Goal: Task Accomplishment & Management: Manage account settings

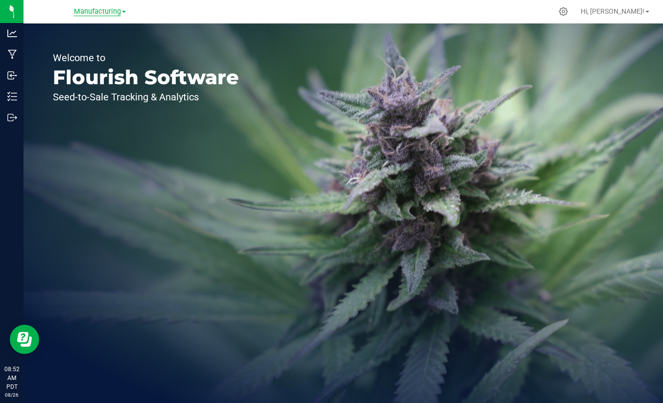
click at [105, 15] on span "Manufacturing" at bounding box center [97, 11] width 47 height 9
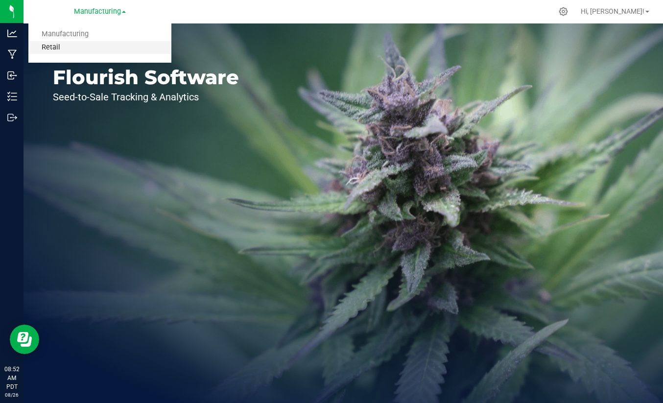
click at [72, 43] on link "Retail" at bounding box center [99, 47] width 143 height 13
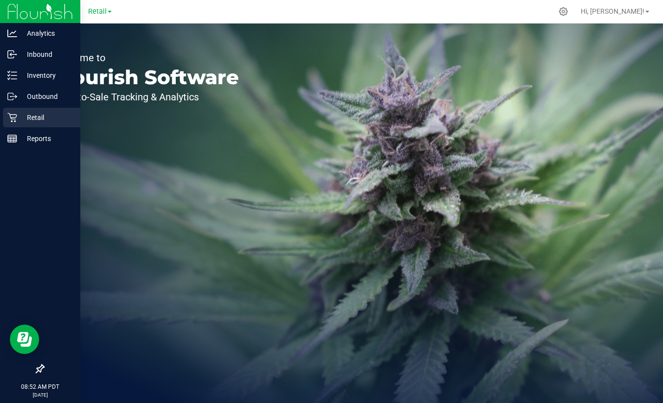
click at [19, 120] on p "Retail" at bounding box center [46, 118] width 59 height 12
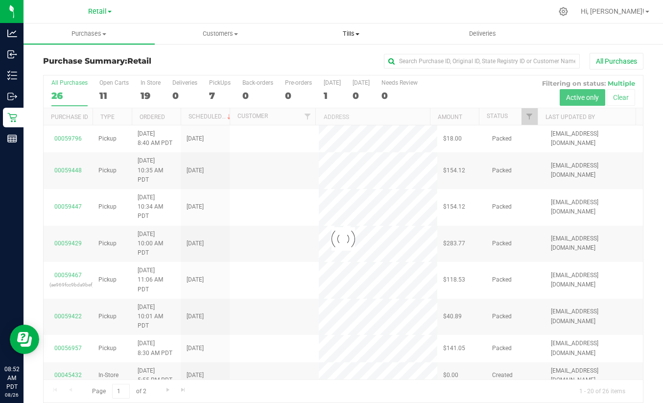
click at [352, 32] on span "Tills" at bounding box center [352, 33] width 130 height 9
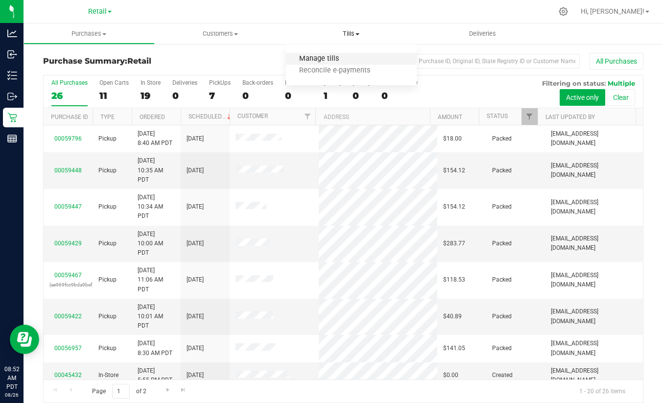
click at [315, 58] on span "Manage tills" at bounding box center [319, 59] width 66 height 8
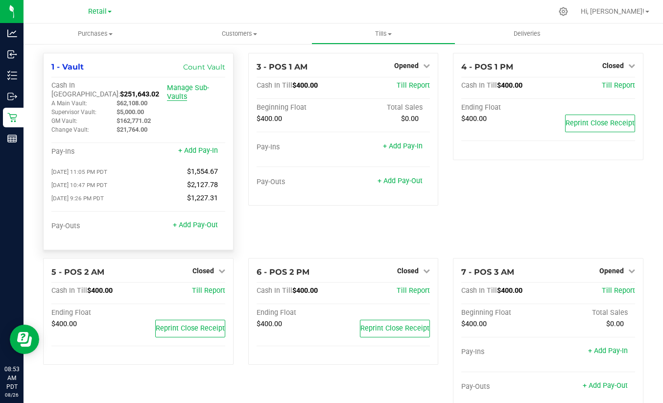
click at [185, 89] on link "Manage Sub-Vaults" at bounding box center [188, 92] width 42 height 17
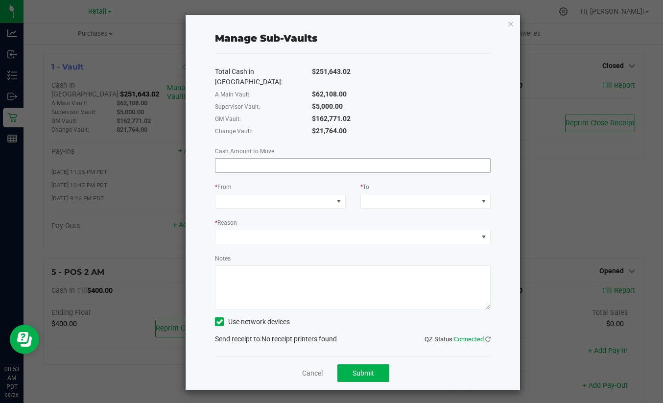
drag, startPoint x: 263, startPoint y: 172, endPoint x: 259, endPoint y: 157, distance: 15.7
click at [262, 167] on div "Total Cash in [GEOGRAPHIC_DATA]: $251,643.02 A Main Vault: $62,108.00 Superviso…" at bounding box center [353, 205] width 276 height 302
click at [259, 159] on input at bounding box center [353, 166] width 275 height 14
type input "$100,000.00"
click at [253, 194] on span at bounding box center [274, 201] width 117 height 14
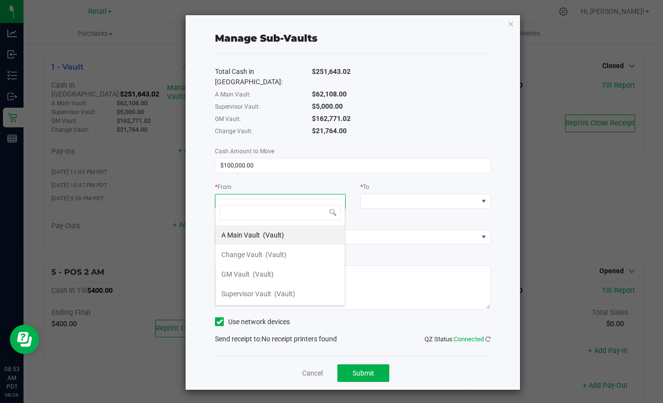
scroll to position [15, 130]
click at [242, 274] on span "GM Vault" at bounding box center [235, 274] width 28 height 8
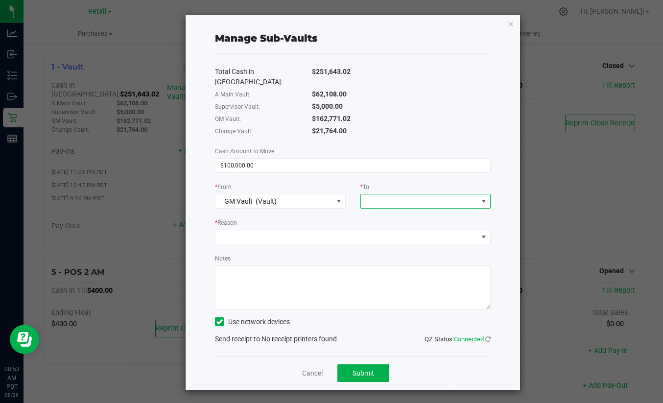
click at [412, 194] on span at bounding box center [419, 201] width 117 height 14
click at [347, 170] on div "Total Cash in [GEOGRAPHIC_DATA]: $251,643.02 A Main Vault: $62,108.00 Superviso…" at bounding box center [353, 205] width 276 height 302
click at [309, 368] on link "Cancel" at bounding box center [312, 373] width 21 height 10
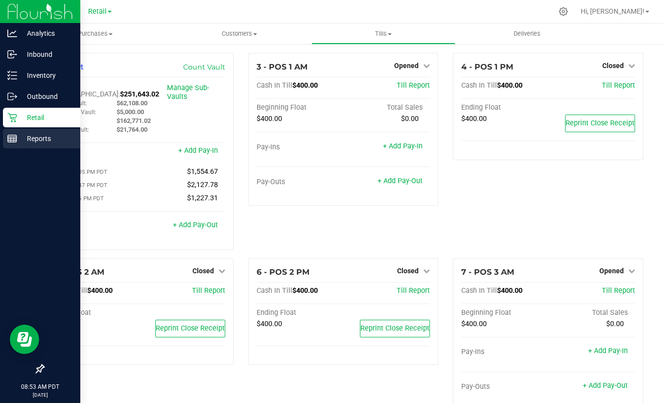
click at [41, 142] on p "Reports" at bounding box center [46, 139] width 59 height 12
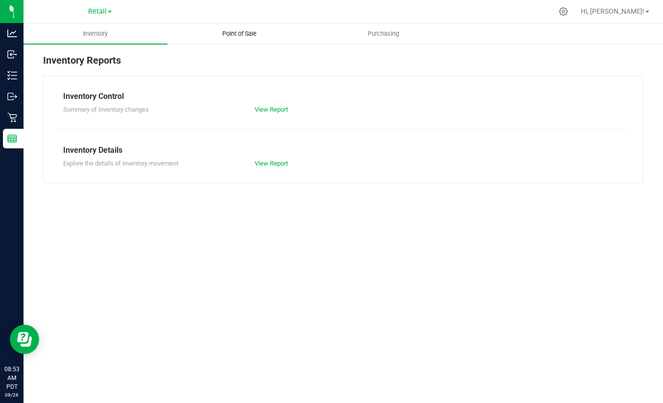
click at [239, 36] on span "Point of Sale" at bounding box center [239, 33] width 61 height 9
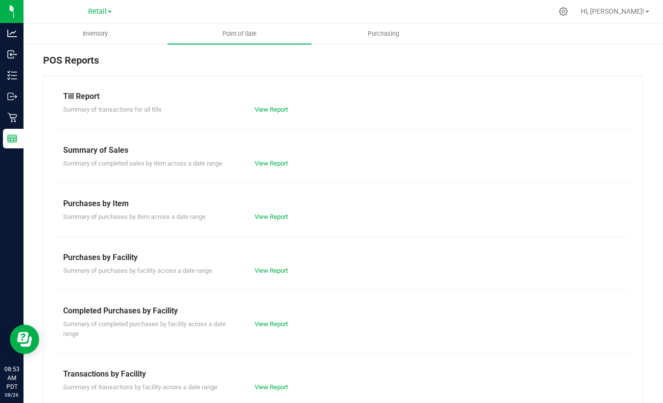
drag, startPoint x: 249, startPoint y: 123, endPoint x: 259, endPoint y: 117, distance: 11.3
click at [249, 123] on div "Till Report Summary of transactions for all tills View Report Summary of Sales …" at bounding box center [343, 294] width 600 height 439
click at [262, 114] on div "View Report" at bounding box center [343, 110] width 192 height 10
click at [267, 106] on link "View Report" at bounding box center [271, 109] width 33 height 7
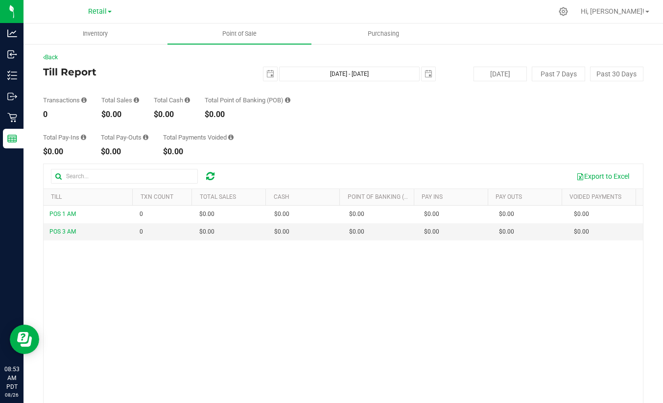
click at [257, 73] on div "[DATE] [DATE] - [DATE] [DATE]" at bounding box center [340, 74] width 208 height 15
click at [275, 78] on div "[DATE] [DATE] - [DATE] [DATE]" at bounding box center [340, 74] width 208 height 15
click at [272, 74] on span "select" at bounding box center [271, 74] width 14 height 14
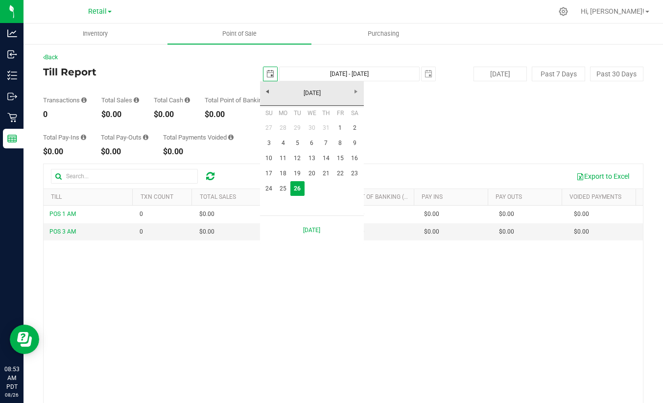
scroll to position [0, 24]
click at [312, 173] on link "20" at bounding box center [312, 173] width 14 height 15
type input "[DATE]"
type input "[DATE] - [DATE]"
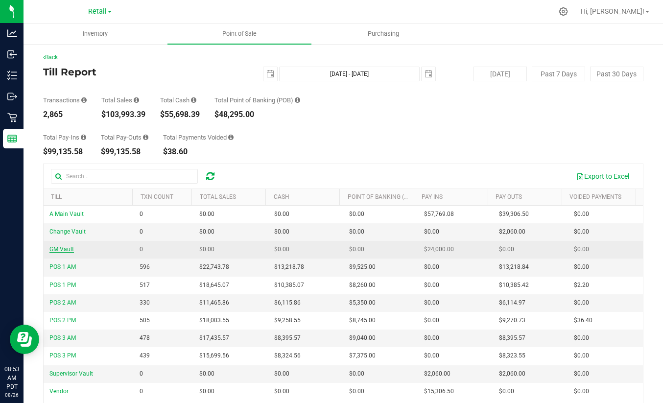
click at [56, 253] on span "GM Vault" at bounding box center [61, 249] width 24 height 7
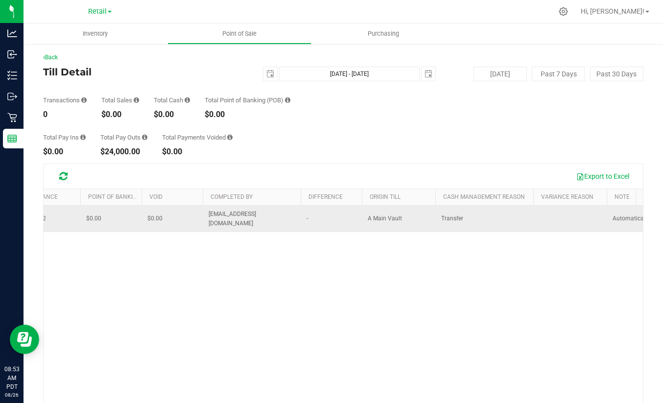
scroll to position [0, 423]
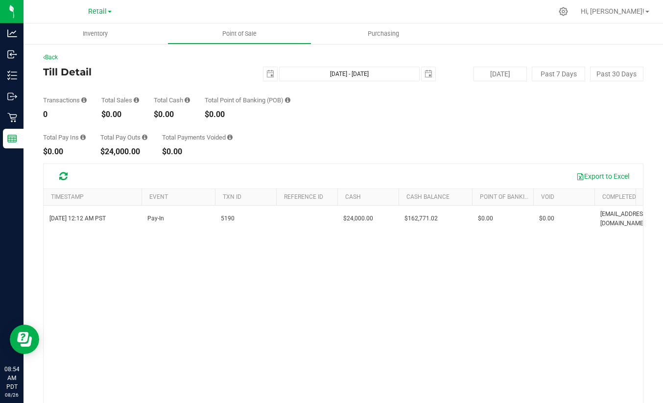
click at [417, 335] on div "[DATE] 12:12 AM PST Pay-In 5190 $24,000.00 $162,771.02 $0.00 - $0.00 $0.00 - $0…" at bounding box center [344, 333] width 600 height 254
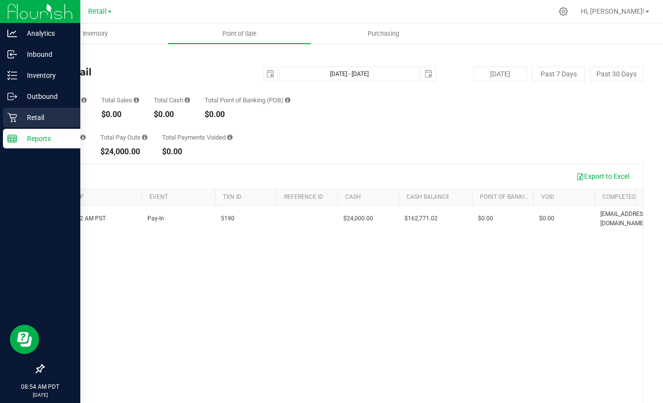
click at [20, 120] on p "Retail" at bounding box center [46, 118] width 59 height 12
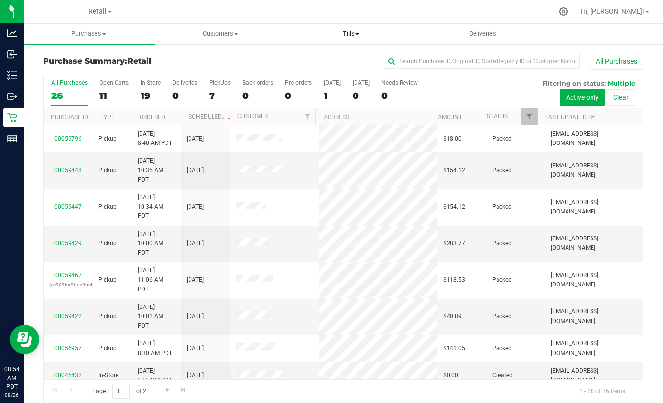
click at [347, 34] on span "Tills" at bounding box center [352, 33] width 130 height 9
click at [315, 59] on span "Manage tills" at bounding box center [319, 59] width 66 height 8
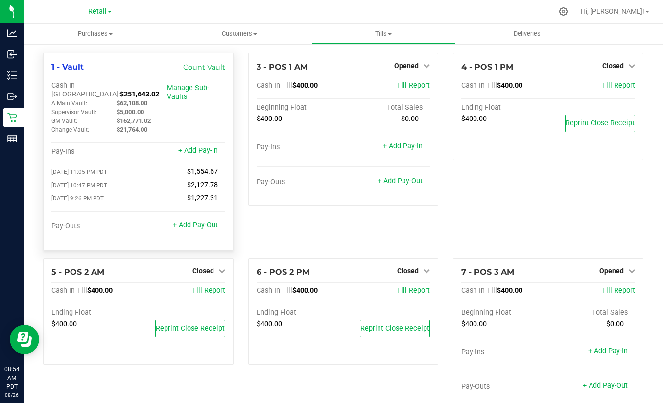
click at [190, 221] on link "+ Add Pay-Out" at bounding box center [195, 225] width 45 height 8
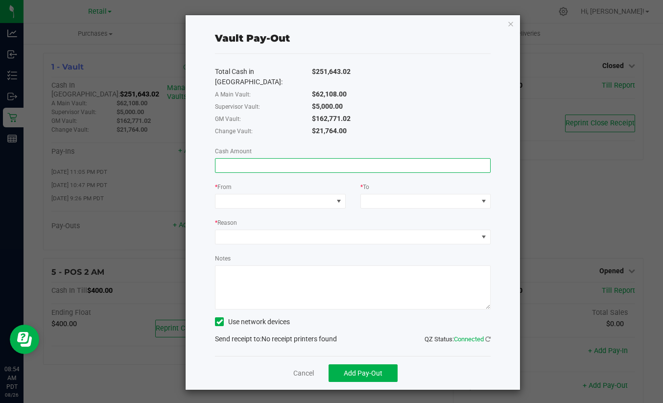
click at [259, 160] on input at bounding box center [353, 166] width 275 height 14
type input "$100,000.00"
click at [240, 183] on div "* From" at bounding box center [280, 188] width 130 height 12
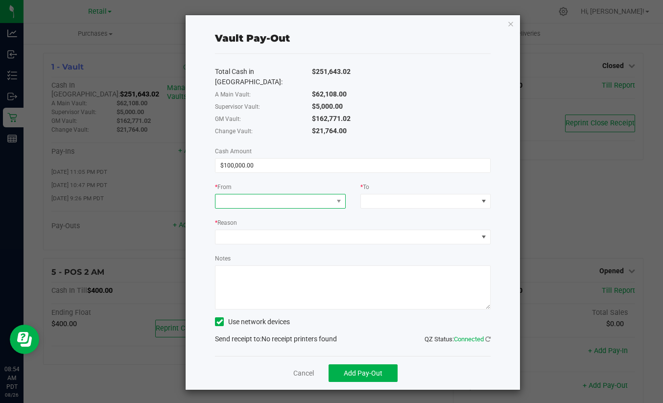
click at [240, 194] on span at bounding box center [274, 201] width 117 height 14
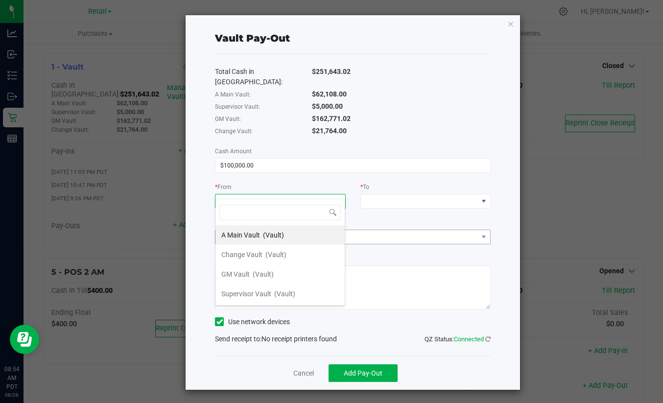
drag, startPoint x: 242, startPoint y: 272, endPoint x: 320, endPoint y: 227, distance: 89.7
click at [242, 269] on div "GM Vault (Vault)" at bounding box center [247, 274] width 52 height 18
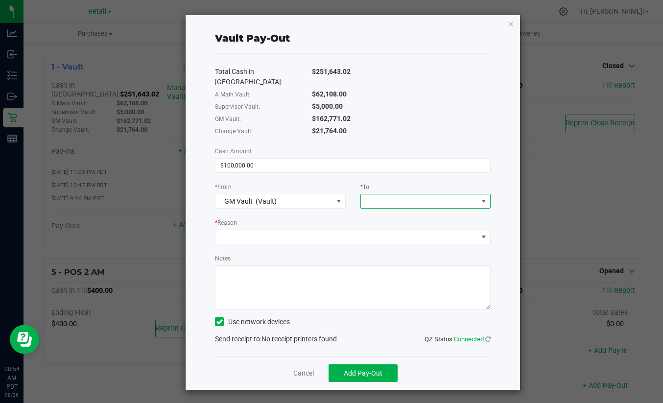
click at [384, 194] on span at bounding box center [419, 201] width 117 height 14
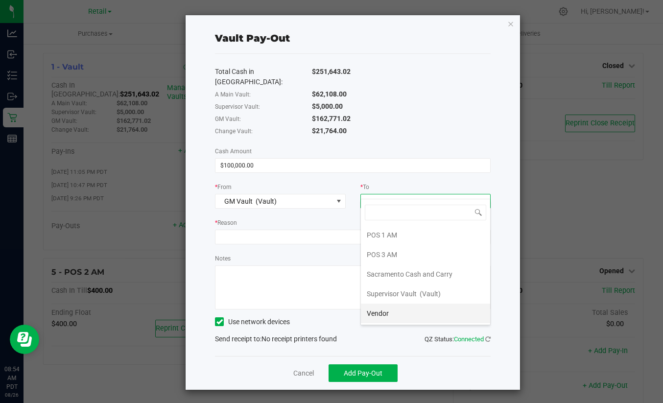
click at [395, 313] on li "Vendor" at bounding box center [425, 314] width 129 height 20
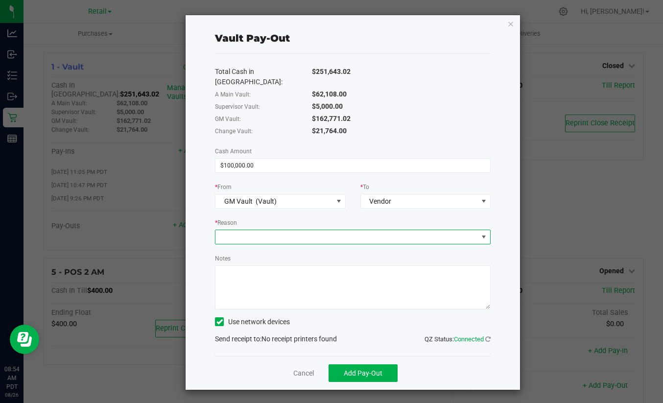
click at [345, 230] on span at bounding box center [347, 237] width 263 height 14
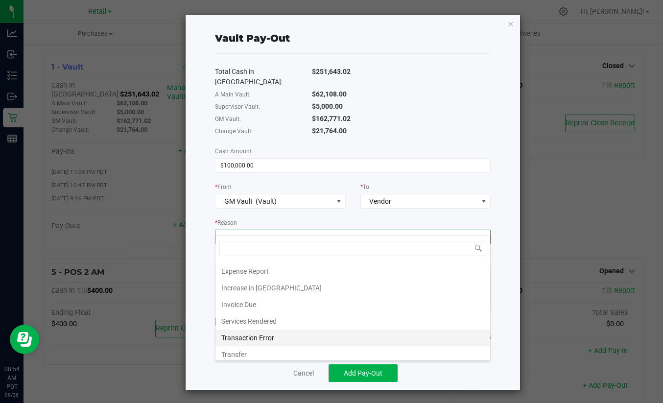
scroll to position [119, 0]
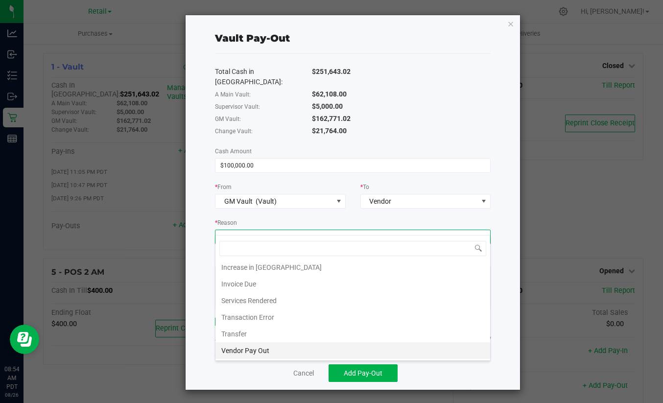
click at [258, 351] on li "Vendor Pay Out" at bounding box center [353, 350] width 275 height 17
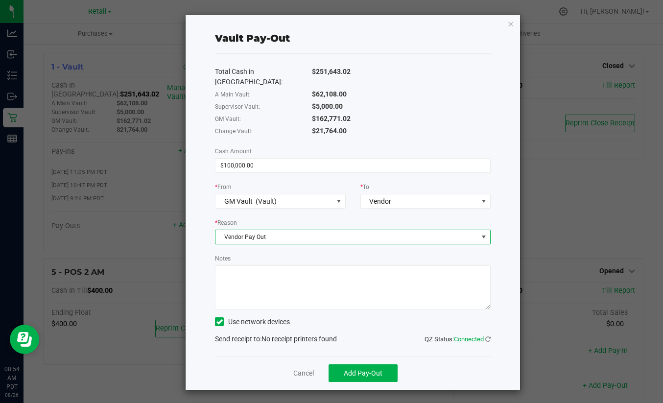
click at [250, 265] on textarea "Notes" at bounding box center [353, 287] width 276 height 44
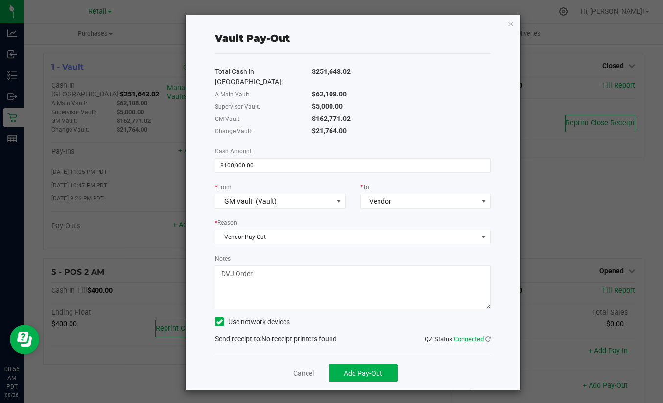
click at [279, 272] on textarea "Notes" at bounding box center [353, 287] width 276 height 44
click at [232, 238] on div "Total Cash in [GEOGRAPHIC_DATA]: $251,643.02 A Main Vault: $62,108.00 Superviso…" at bounding box center [353, 205] width 276 height 302
click at [258, 265] on textarea "Notes" at bounding box center [353, 287] width 276 height 44
click at [260, 265] on textarea "Notes" at bounding box center [353, 287] width 276 height 44
click at [324, 207] on div "Total Cash in [GEOGRAPHIC_DATA]: $251,643.02 A Main Vault: $62,108.00 Superviso…" at bounding box center [353, 205] width 276 height 302
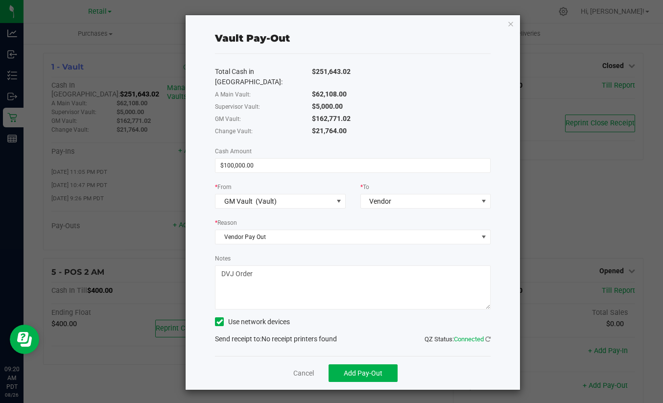
click at [246, 271] on textarea "Notes" at bounding box center [353, 287] width 276 height 44
click at [270, 265] on textarea "Notes" at bounding box center [353, 287] width 276 height 44
click at [275, 265] on textarea "Notes" at bounding box center [353, 287] width 276 height 44
click at [352, 316] on div "Use network devices" at bounding box center [353, 321] width 276 height 15
click at [284, 265] on textarea "Notes" at bounding box center [353, 287] width 276 height 44
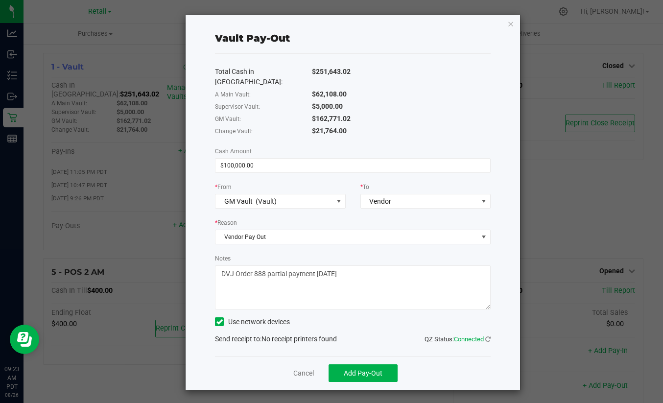
click at [323, 286] on textarea "Notes" at bounding box center [353, 287] width 276 height 44
type textarea "DVJ Order 888 partial payment [DATE]"
click at [364, 369] on span "Add Pay-Out" at bounding box center [363, 373] width 39 height 8
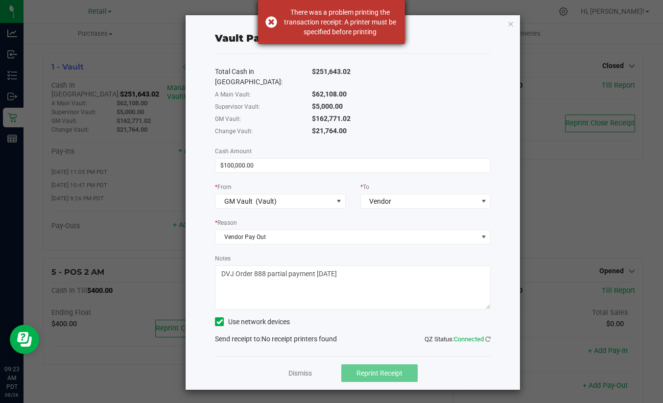
click at [269, 21] on div "There was a problem printing the transaction receipt: A printer must be specifi…" at bounding box center [331, 22] width 147 height 44
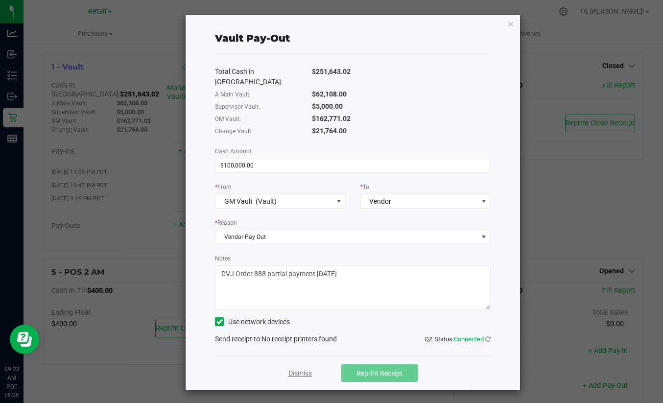
click at [307, 368] on link "Dismiss" at bounding box center [300, 373] width 24 height 10
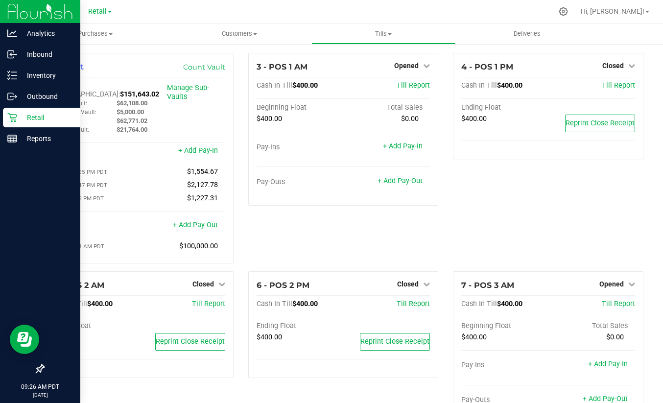
click at [16, 10] on img at bounding box center [40, 11] width 66 height 23
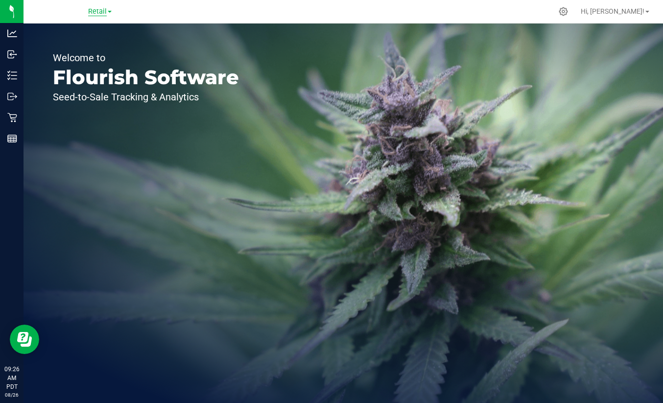
click at [94, 9] on span "Retail" at bounding box center [97, 11] width 19 height 9
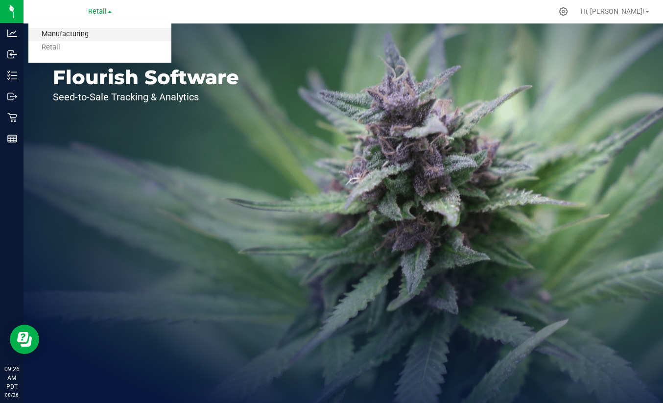
click at [66, 32] on link "Manufacturing" at bounding box center [99, 34] width 143 height 13
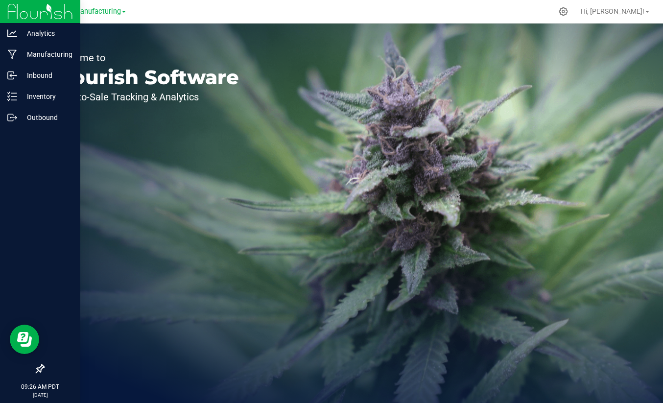
click at [14, 9] on img at bounding box center [40, 11] width 66 height 23
click at [35, 74] on p "Inbound" at bounding box center [46, 76] width 59 height 12
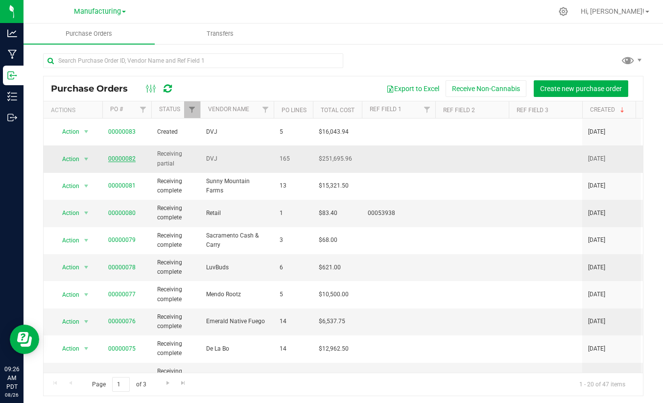
click at [127, 155] on link "00000082" at bounding box center [121, 158] width 27 height 7
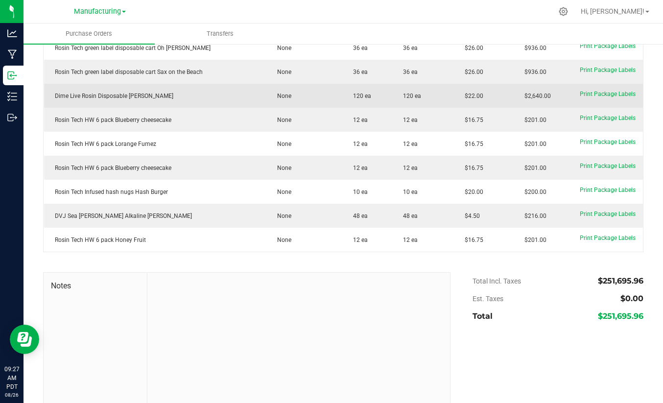
scroll to position [3894, 0]
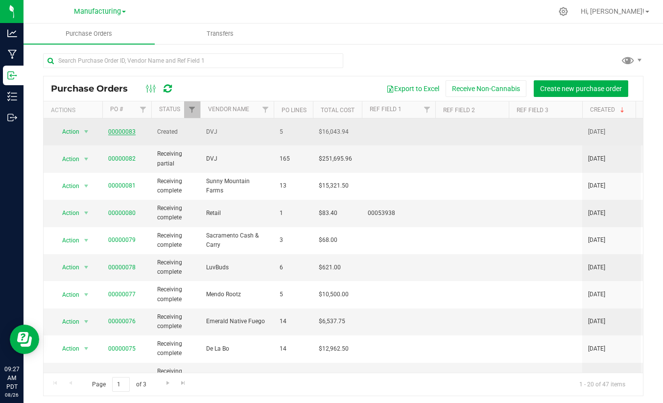
click at [122, 129] on link "00000083" at bounding box center [121, 131] width 27 height 7
click at [126, 130] on link "00000083" at bounding box center [121, 131] width 27 height 7
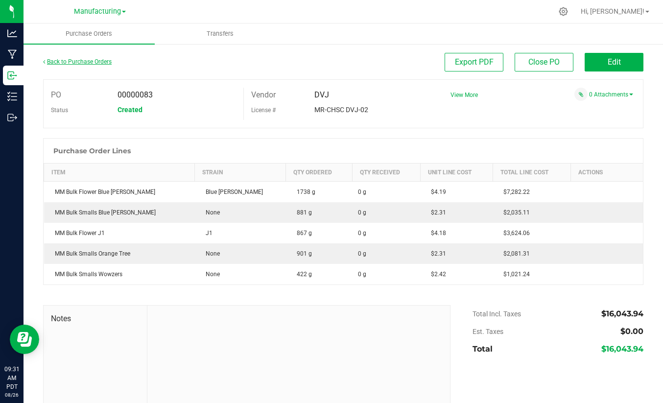
click at [53, 62] on link "Back to Purchase Orders" at bounding box center [77, 61] width 69 height 7
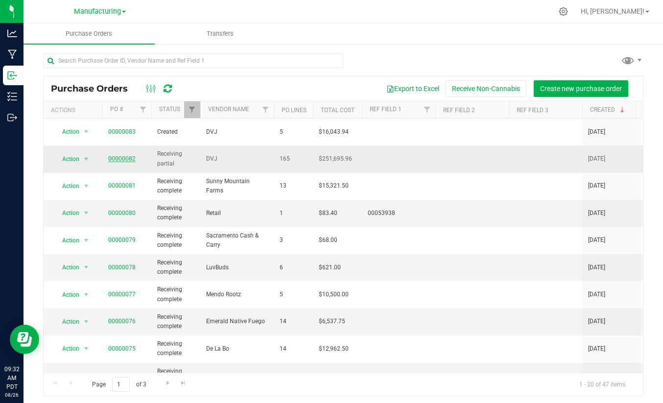
click at [122, 155] on link "00000082" at bounding box center [121, 158] width 27 height 7
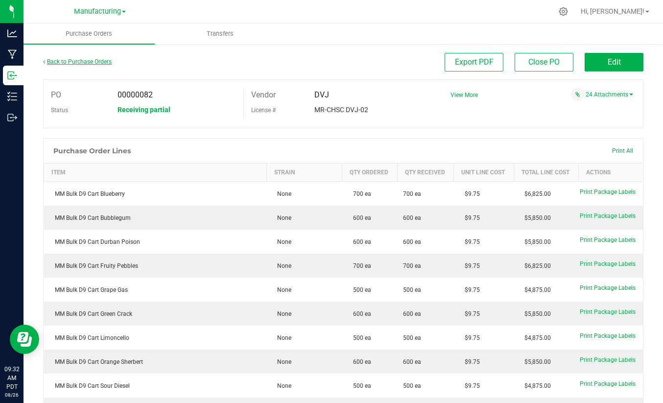
click at [53, 61] on link "Back to Purchase Orders" at bounding box center [77, 61] width 69 height 7
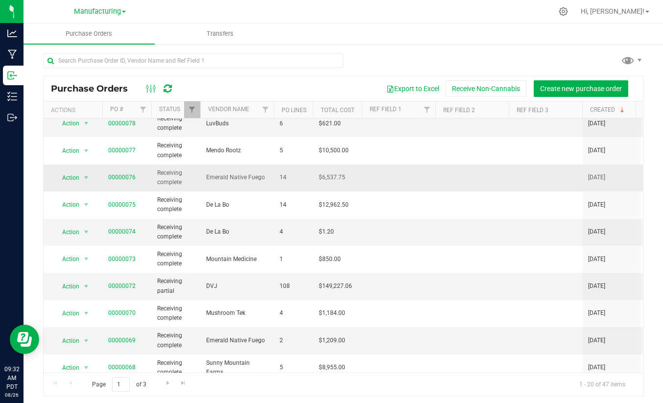
scroll to position [196, 0]
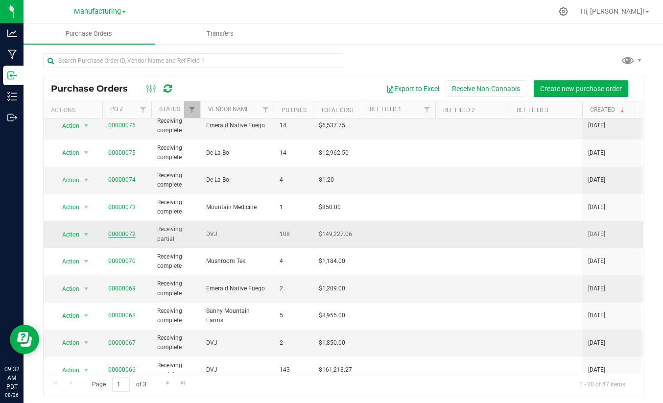
click at [120, 231] on link "00000072" at bounding box center [121, 234] width 27 height 7
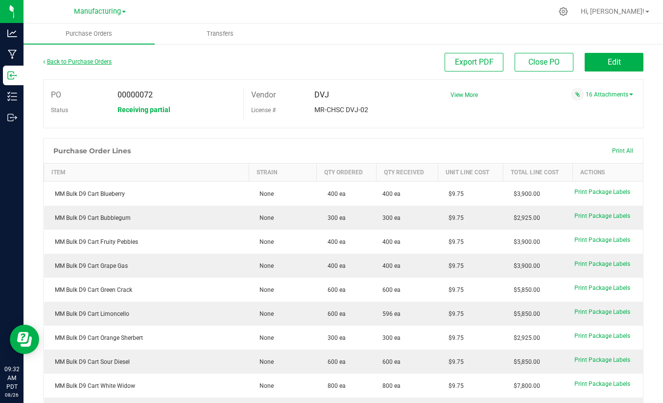
click at [44, 61] on icon at bounding box center [44, 62] width 2 height 6
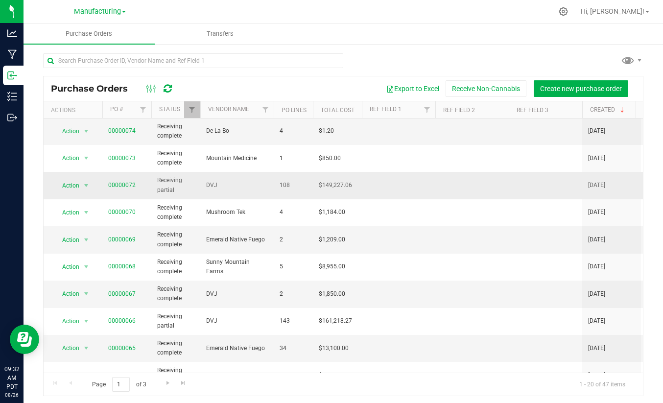
scroll to position [290, 0]
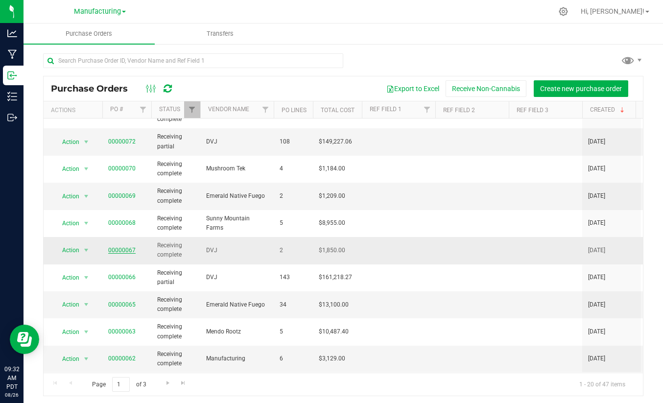
click at [120, 247] on link "00000067" at bounding box center [121, 250] width 27 height 7
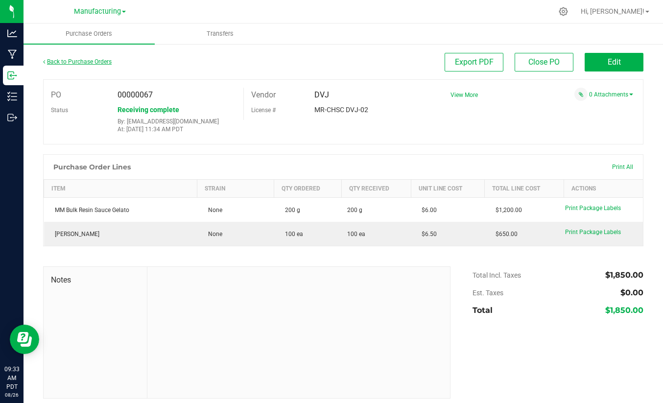
click at [72, 58] on link "Back to Purchase Orders" at bounding box center [77, 61] width 69 height 7
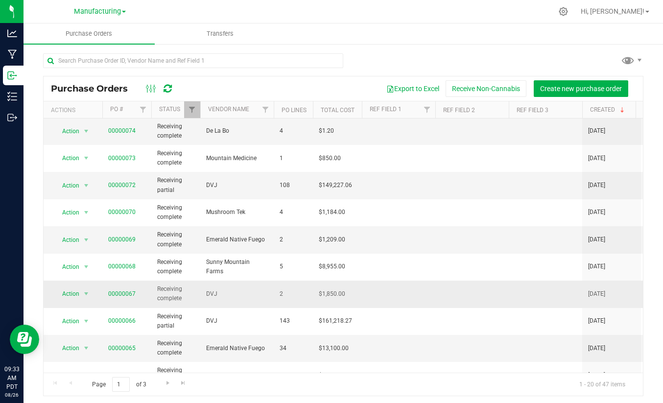
scroll to position [290, 0]
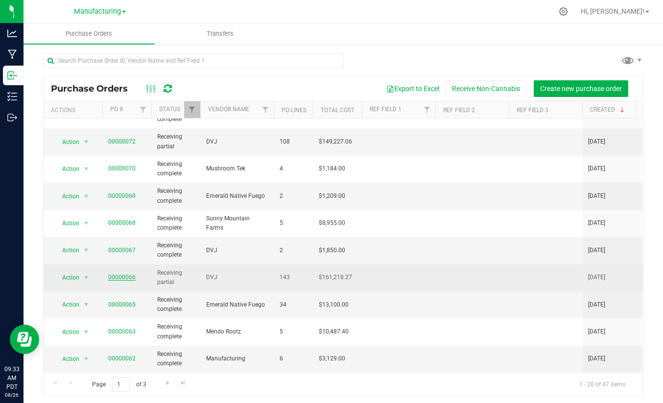
click at [121, 274] on link "00000066" at bounding box center [121, 277] width 27 height 7
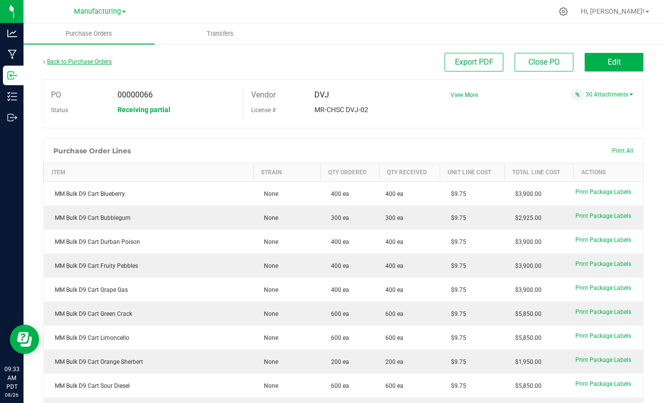
click at [78, 65] on link "Back to Purchase Orders" at bounding box center [77, 61] width 69 height 7
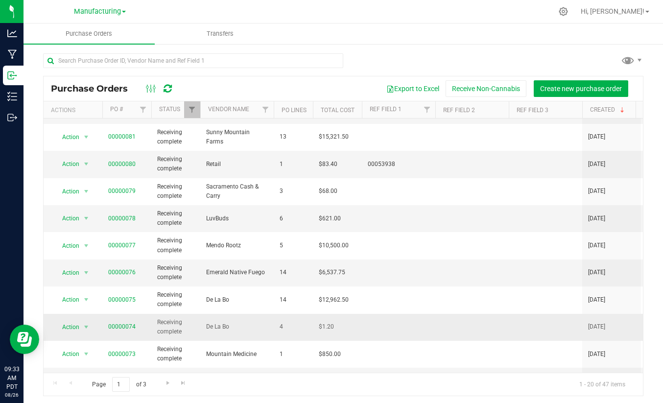
scroll to position [98, 0]
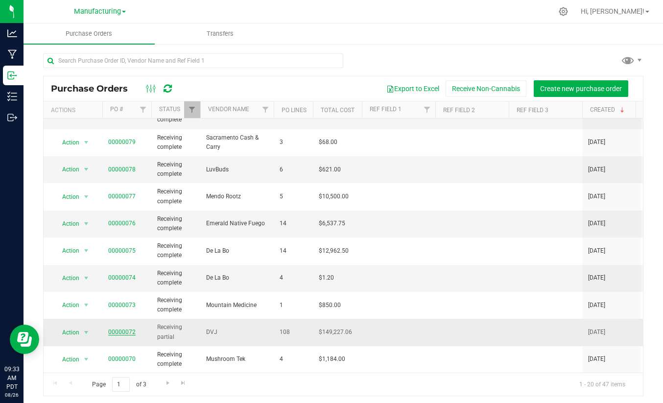
click at [129, 329] on link "00000072" at bounding box center [121, 332] width 27 height 7
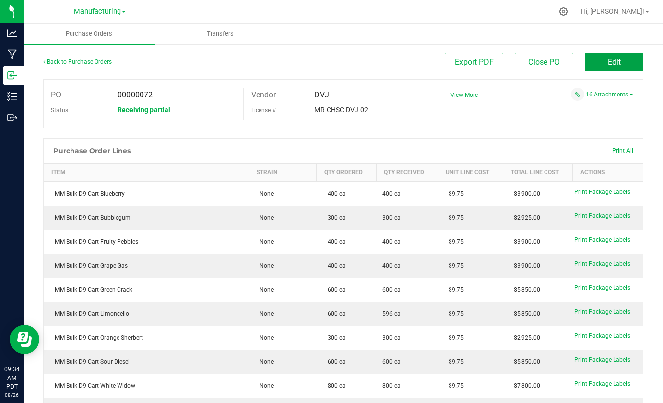
click at [615, 60] on button "Edit" at bounding box center [614, 62] width 59 height 19
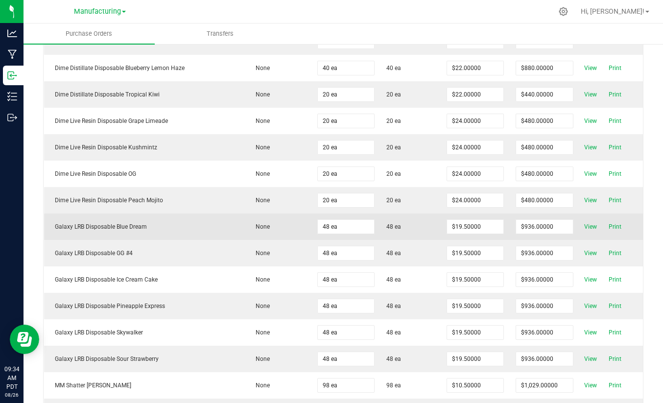
scroll to position [147, 0]
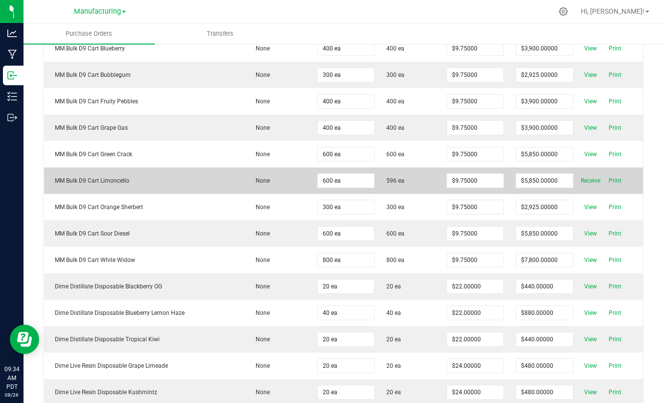
click at [409, 183] on span "596 ea" at bounding box center [410, 180] width 48 height 9
click at [610, 180] on span "Print" at bounding box center [615, 181] width 20 height 12
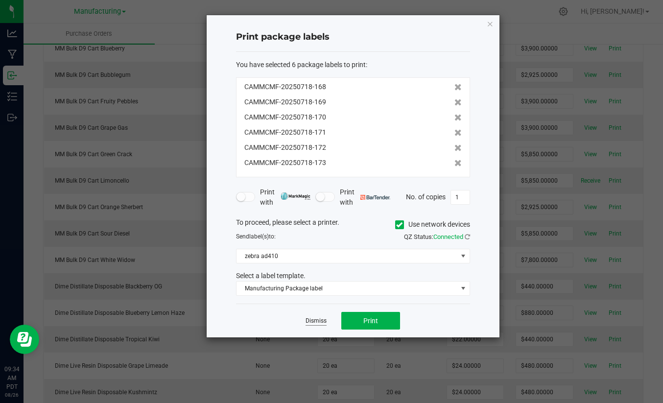
click at [314, 323] on link "Dismiss" at bounding box center [316, 321] width 21 height 8
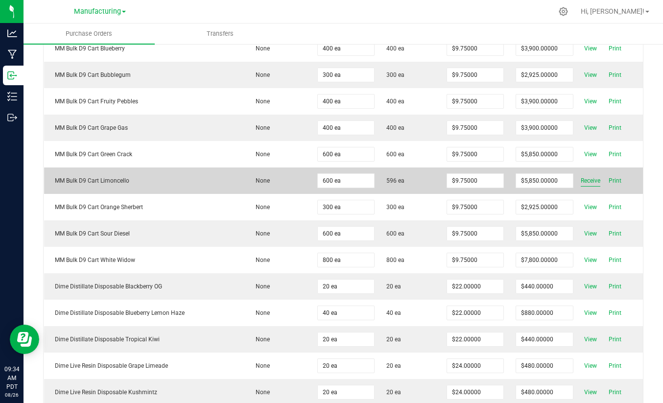
click at [582, 181] on span "Receive" at bounding box center [591, 181] width 20 height 12
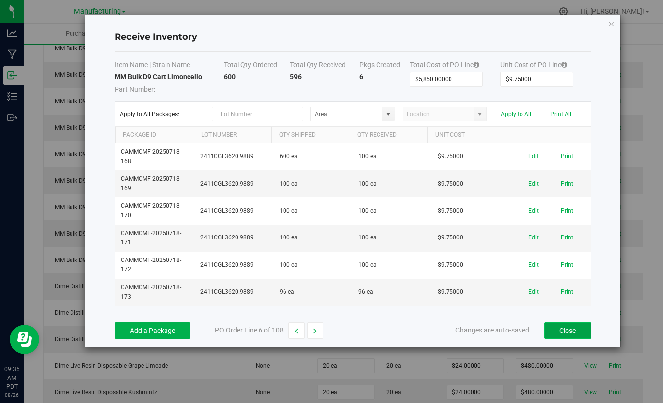
click at [560, 325] on button "Close" at bounding box center [567, 330] width 47 height 17
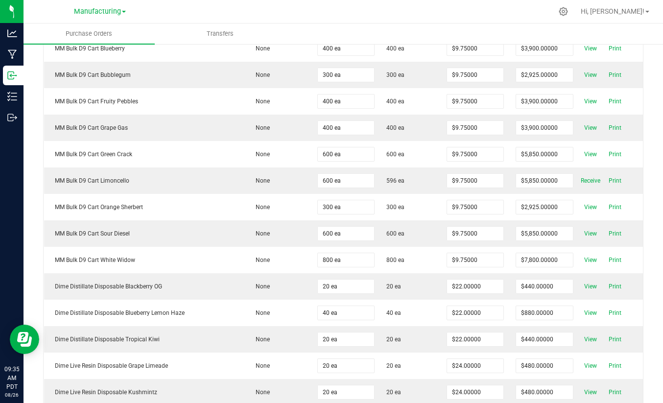
scroll to position [0, 0]
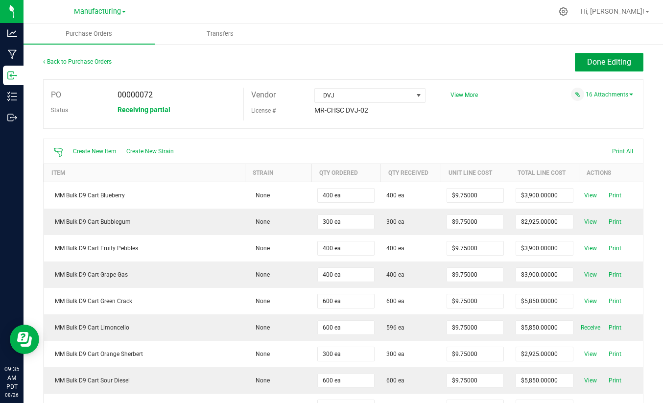
click at [597, 62] on span "Done Editing" at bounding box center [609, 61] width 44 height 9
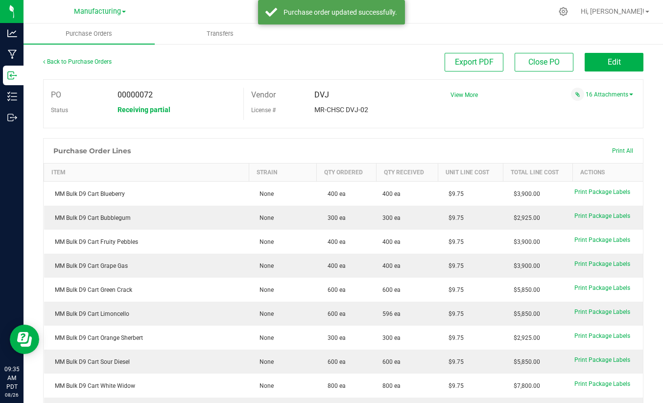
click at [94, 57] on div "Back to Purchase Orders" at bounding box center [118, 62] width 150 height 18
click at [88, 61] on link "Back to Purchase Orders" at bounding box center [77, 61] width 69 height 7
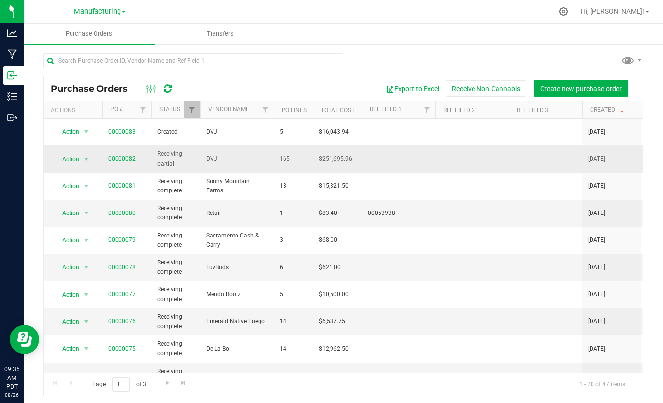
click at [124, 155] on link "00000082" at bounding box center [121, 158] width 27 height 7
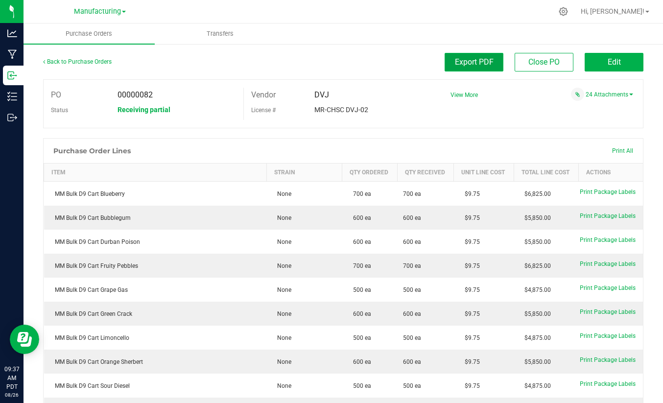
click at [455, 59] on span "Export PDF" at bounding box center [474, 61] width 39 height 9
click at [65, 59] on link "Back to Purchase Orders" at bounding box center [77, 61] width 69 height 7
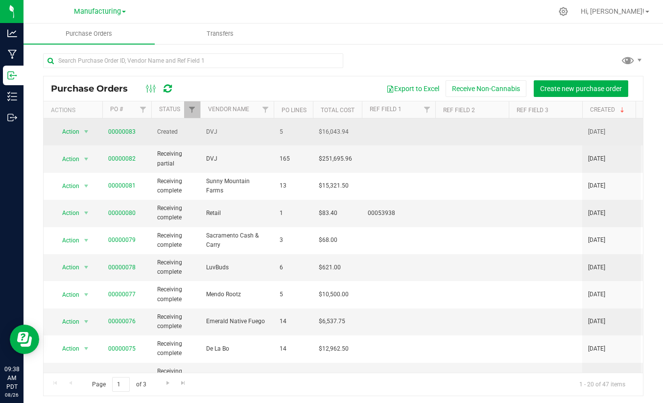
click at [127, 134] on span "00000083" at bounding box center [121, 131] width 27 height 9
click at [123, 129] on link "00000083" at bounding box center [121, 131] width 27 height 7
